Goal: Navigation & Orientation: Go to known website

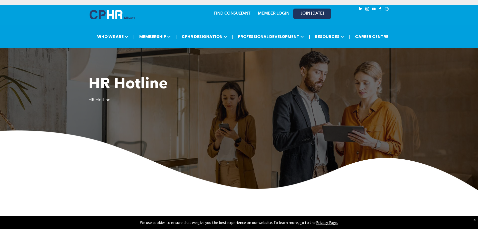
click at [305, 12] on span "JOIN [DATE]" at bounding box center [312, 13] width 24 height 5
click at [273, 13] on link "MEMBER LOGIN" at bounding box center [273, 14] width 31 height 4
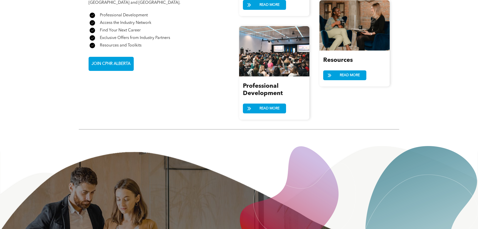
scroll to position [577, 0]
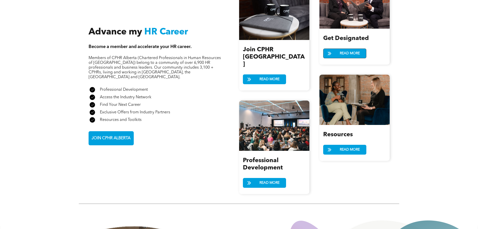
click at [343, 49] on span "READ MORE" at bounding box center [350, 53] width 24 height 9
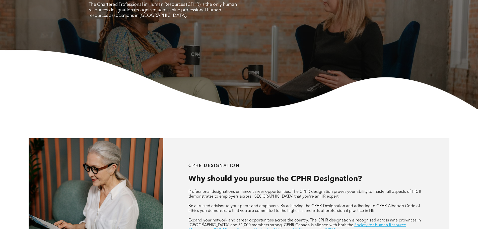
scroll to position [176, 0]
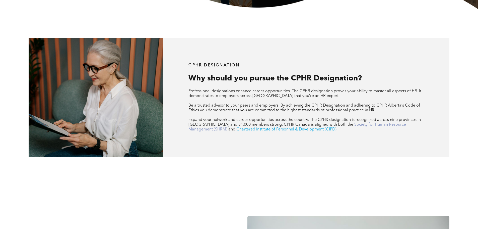
click at [347, 125] on link "Society for Human Resource Management (SHRM)" at bounding box center [297, 126] width 218 height 9
